Goal: Check status: Check status

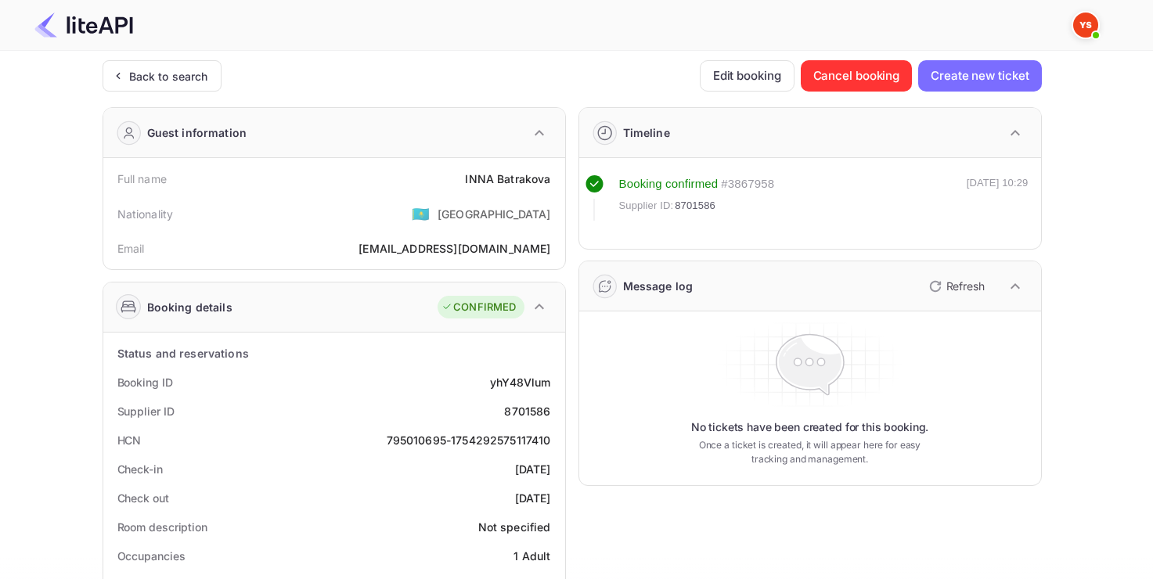
click at [184, 68] on div "Back to search" at bounding box center [168, 76] width 79 height 16
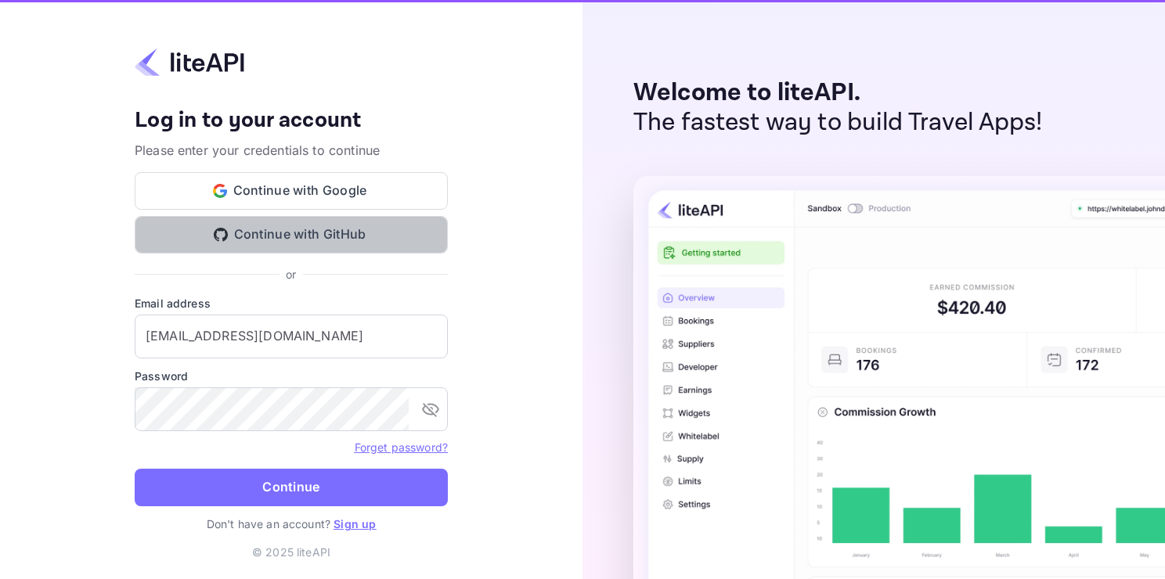
click at [329, 233] on button "Continue with GitHub" at bounding box center [291, 235] width 313 height 38
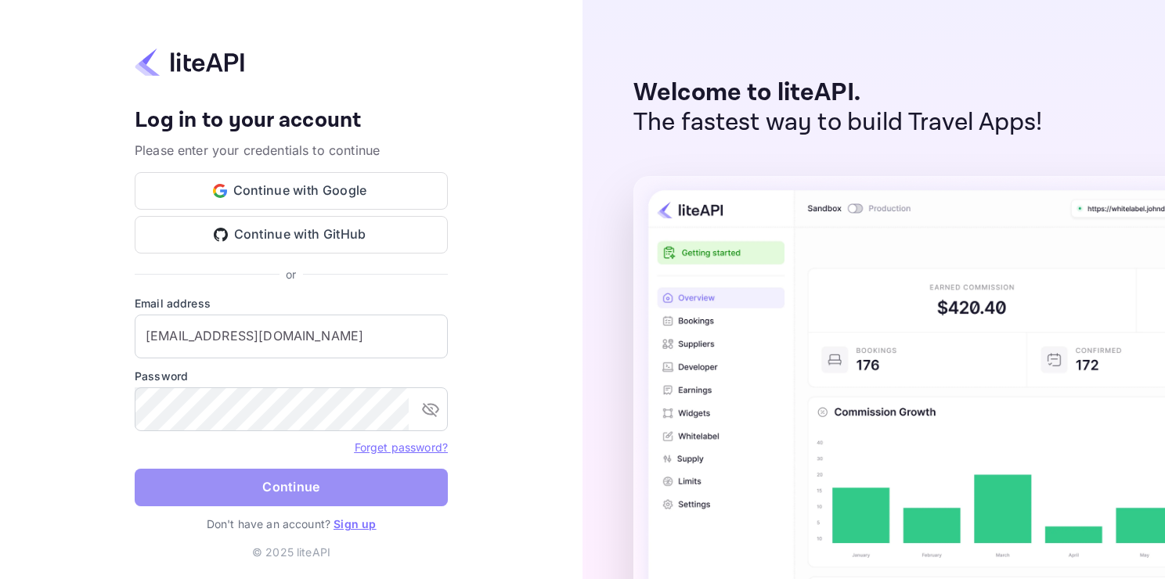
click at [376, 485] on button "Continue" at bounding box center [291, 488] width 313 height 38
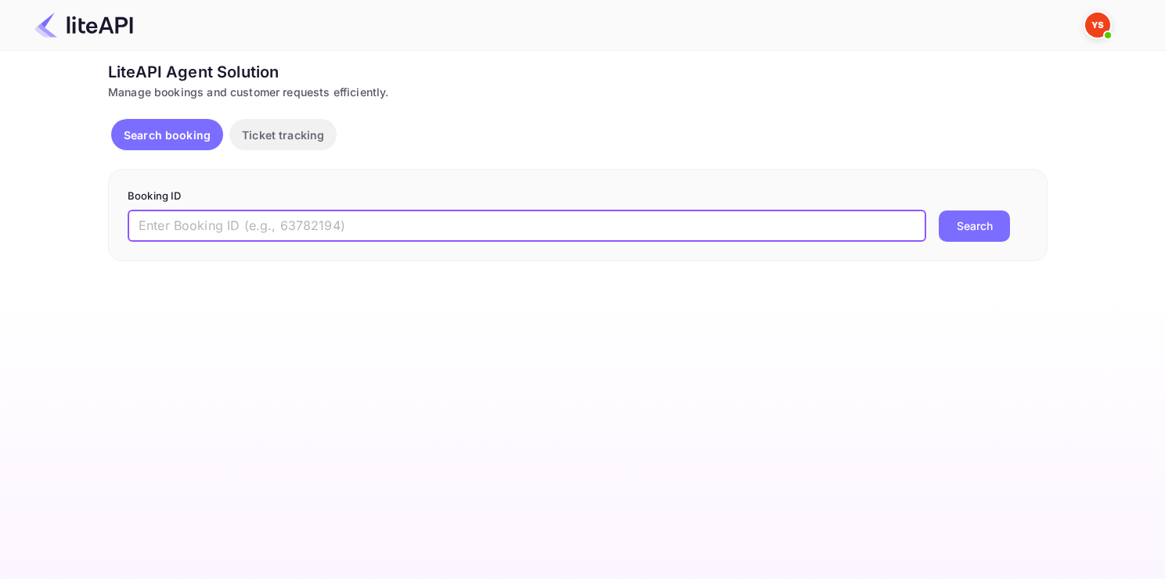
click at [296, 215] on input "text" at bounding box center [527, 226] width 799 height 31
paste input "8869521"
type input "8869521"
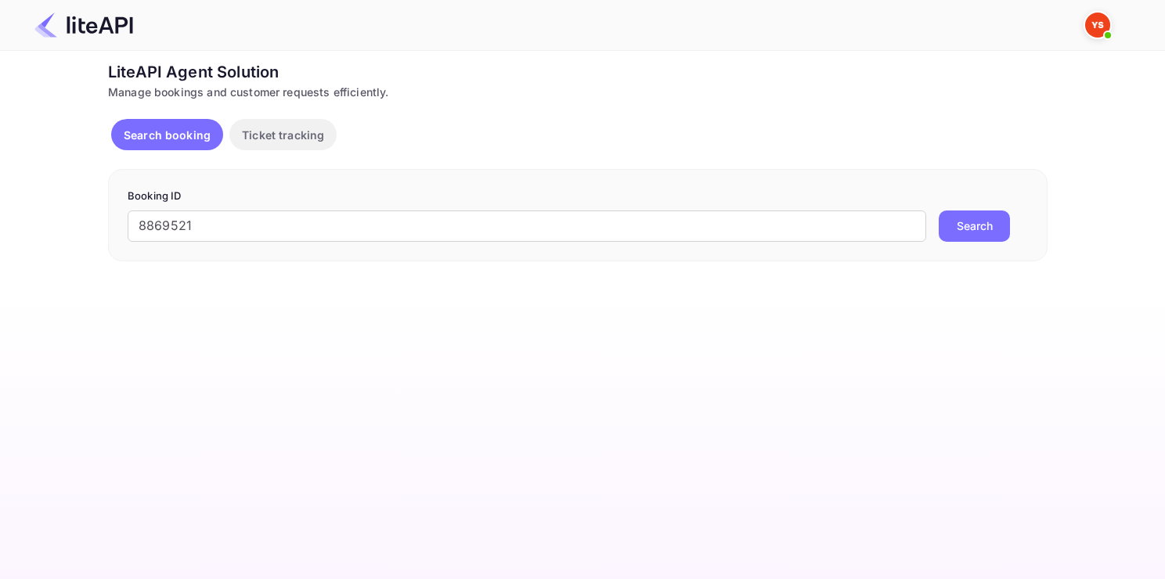
click at [969, 216] on button "Search" at bounding box center [974, 226] width 71 height 31
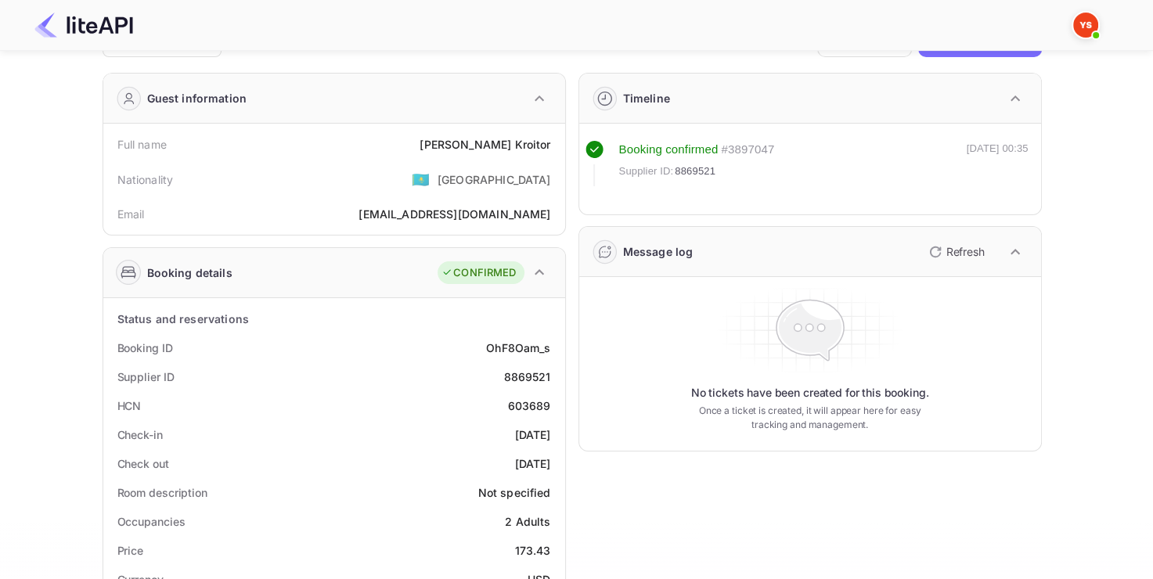
scroll to position [34, 0]
click at [516, 380] on div "8869521" at bounding box center [526, 378] width 47 height 16
copy div "8869521"
drag, startPoint x: 470, startPoint y: 135, endPoint x: 561, endPoint y: 152, distance: 92.3
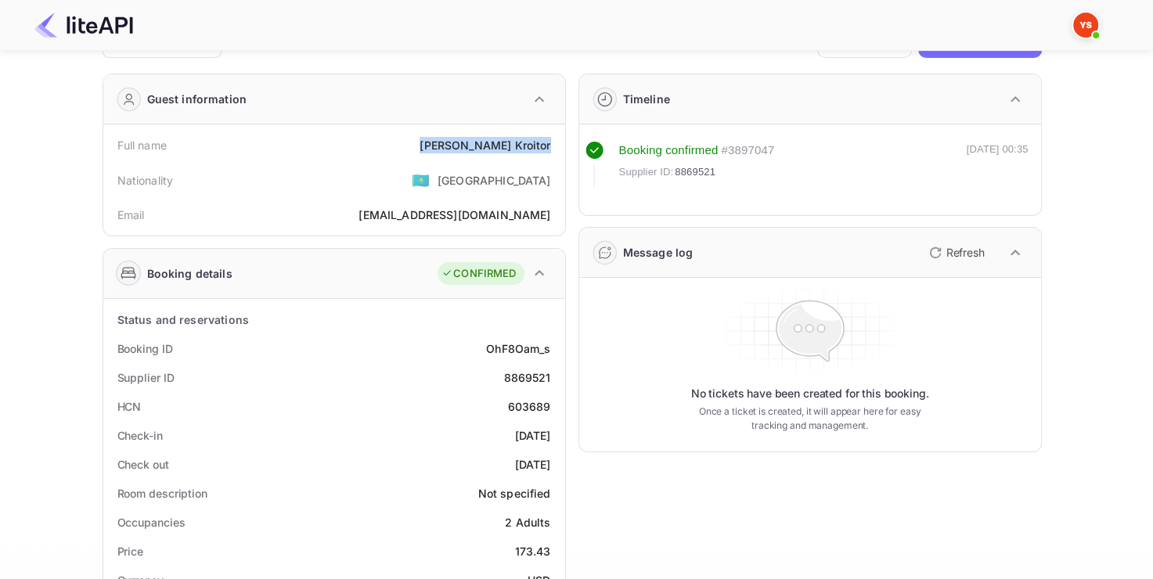
click at [561, 152] on div "Full name Andrei Kroitor Nationality 🇰🇿 Kazakhstan Email andreykroytor96@gmail.…" at bounding box center [334, 179] width 462 height 111
copy div "Andrei Kroitor"
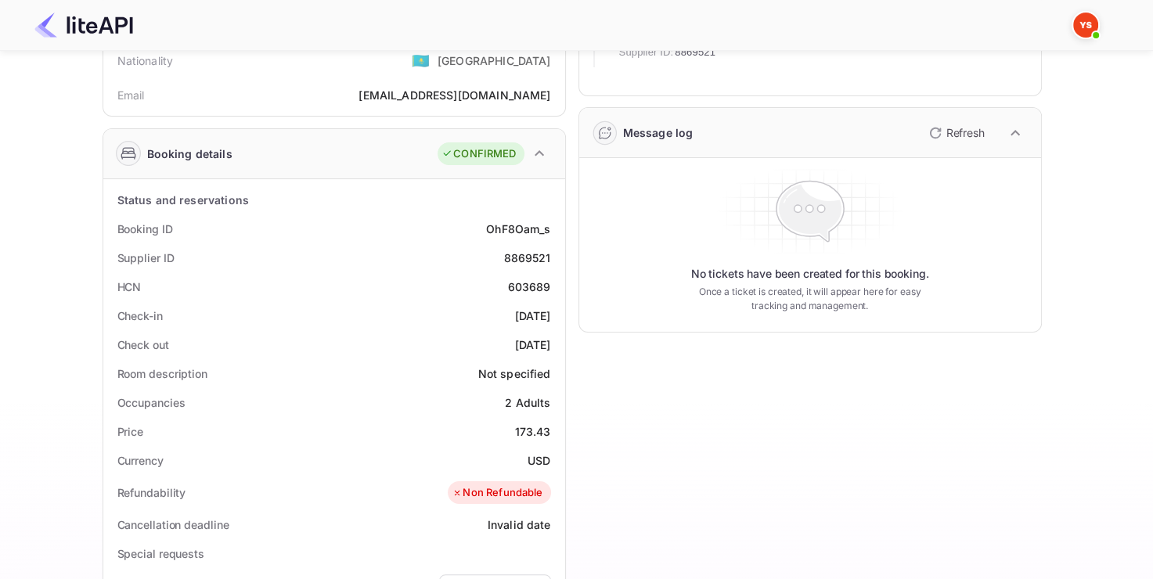
scroll to position [163, 0]
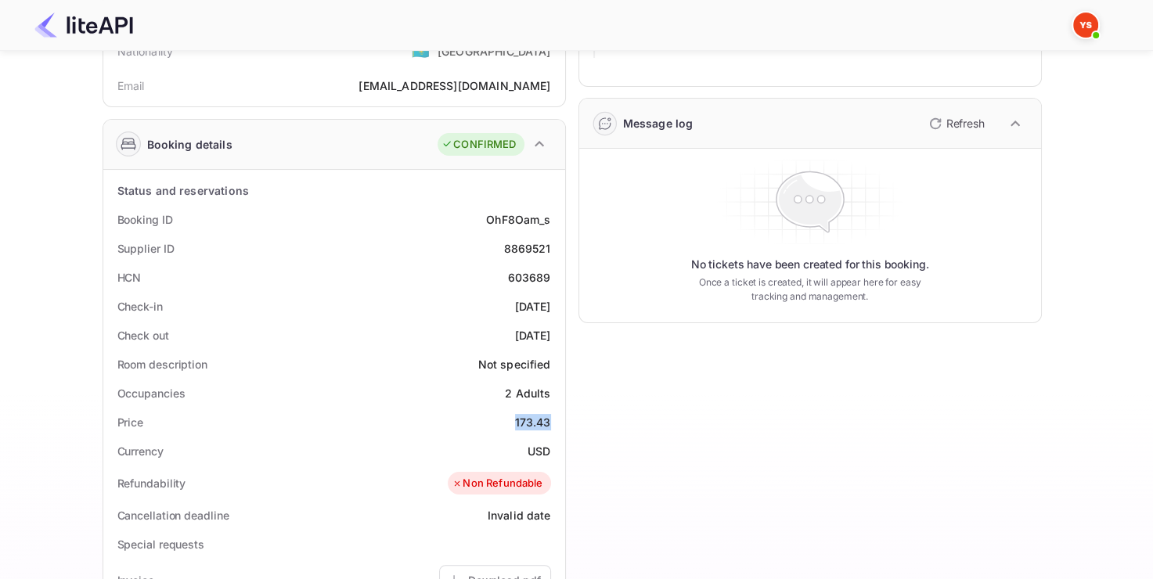
drag, startPoint x: 514, startPoint y: 430, endPoint x: 563, endPoint y: 426, distance: 49.5
click at [563, 426] on div "Status and reservations Booking ID OhF8Oam_s Supplier ID 8869521 HCN 603689 Che…" at bounding box center [334, 558] width 462 height 776
copy div "173.43"
